Goal: Navigation & Orientation: Find specific page/section

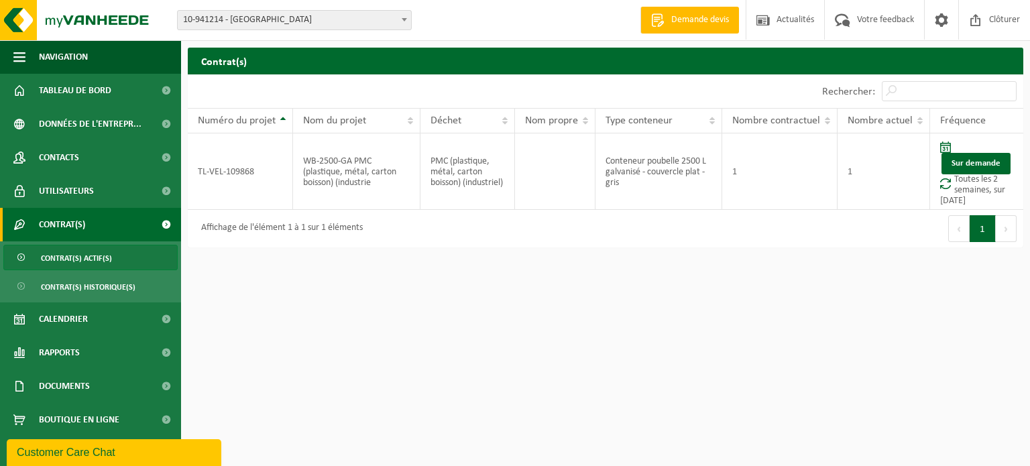
click at [473, 297] on html "Site: 10-862329 - ABLS SA- CENTRE KAMA - MONS 10-933538 - ABLS - FOYER DES 1001…" at bounding box center [515, 233] width 1030 height 466
click at [59, 88] on span "Tableau de bord" at bounding box center [75, 91] width 72 height 34
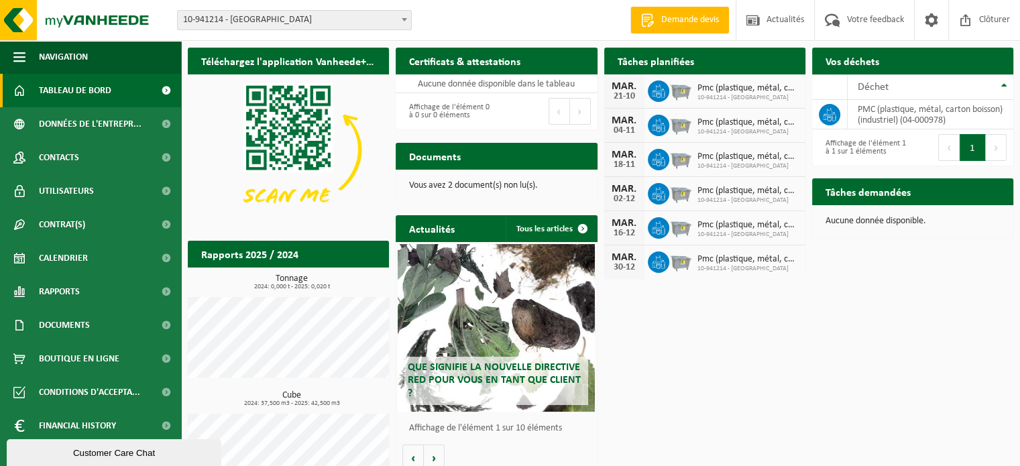
click at [381, 15] on span "10-941214 - [GEOGRAPHIC_DATA]" at bounding box center [294, 20] width 233 height 19
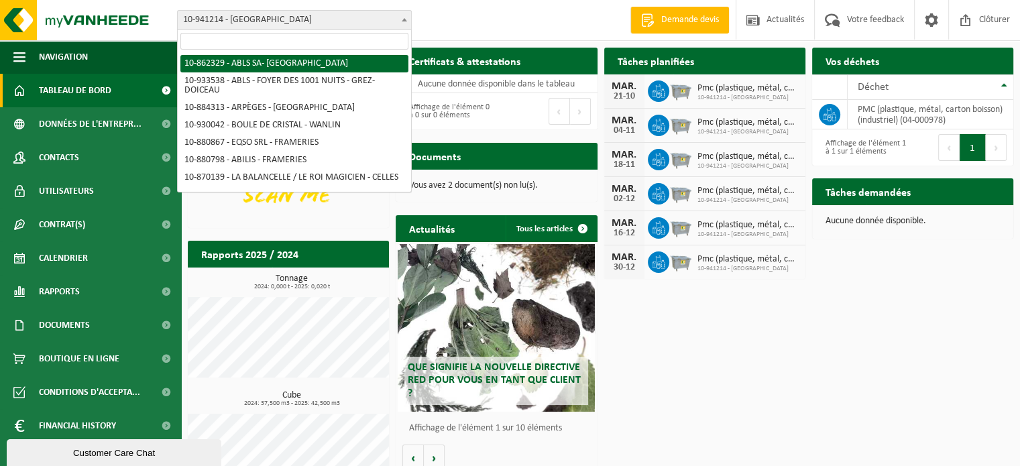
click at [495, 29] on div "Site: 10-862329 - ABLS SA- [GEOGRAPHIC_DATA] - [GEOGRAPHIC_DATA] 10-933538 - AB…" at bounding box center [510, 20] width 1020 height 41
